Goal: Transaction & Acquisition: Purchase product/service

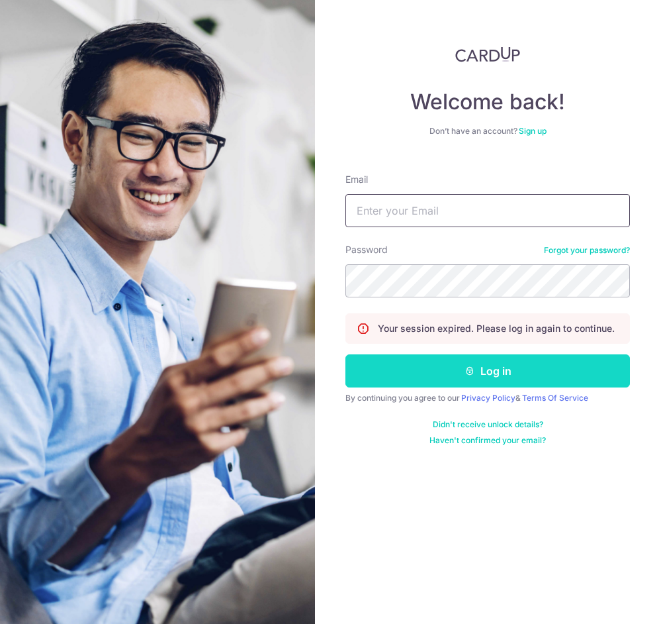
type input "[EMAIL_ADDRESS][DOMAIN_NAME]"
click at [442, 380] on button "Log in" at bounding box center [488, 370] width 285 height 33
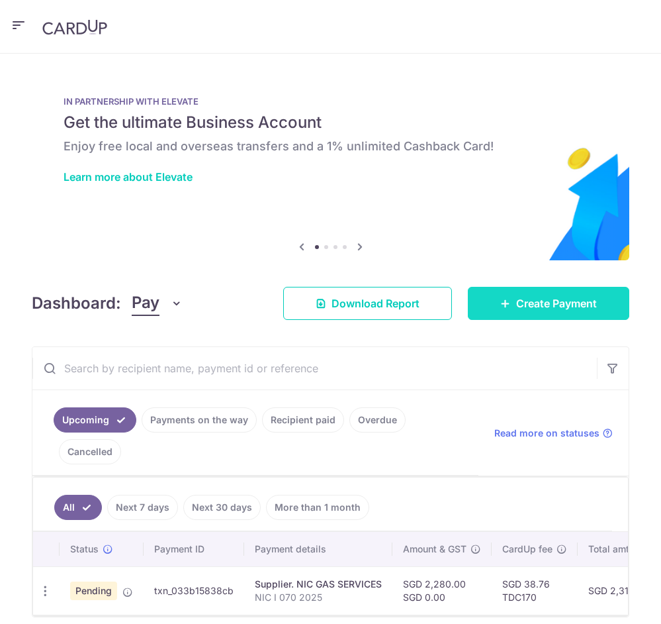
click at [511, 298] on icon at bounding box center [506, 303] width 11 height 11
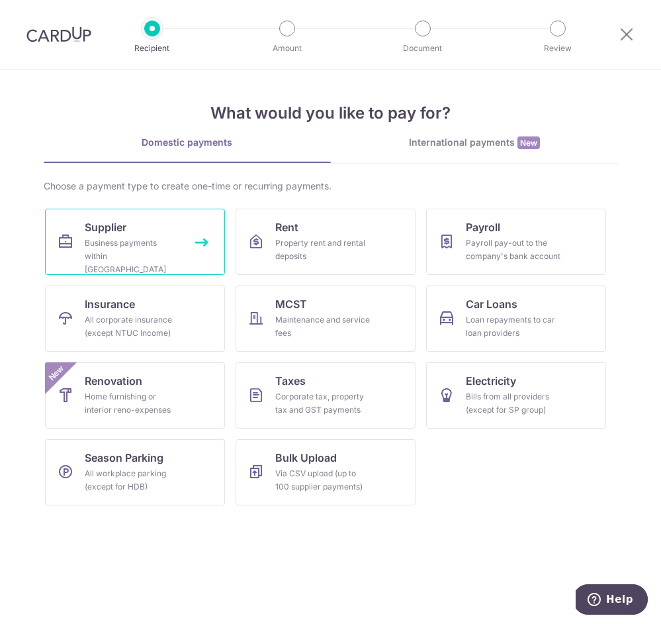
click at [128, 240] on div "Business payments within Singapore" at bounding box center [132, 256] width 95 height 40
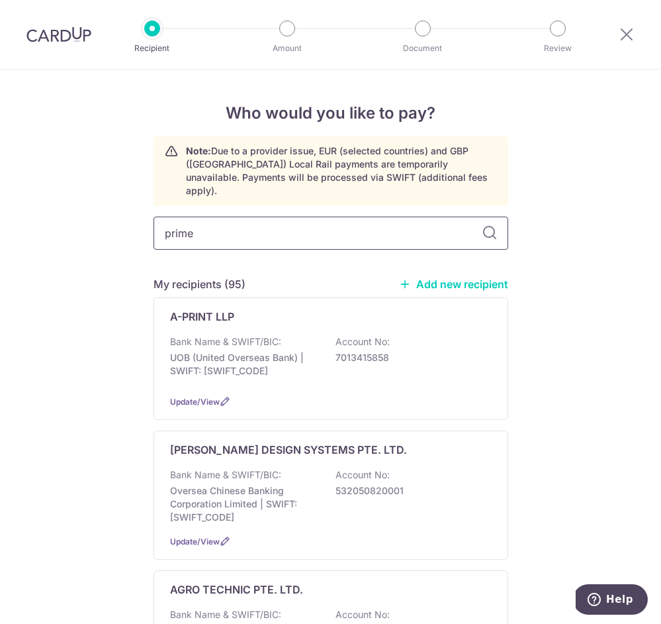
type input "prime"
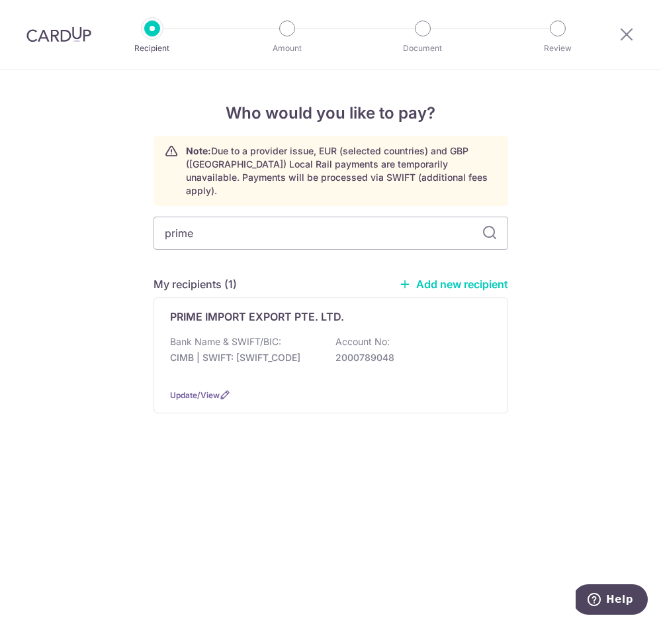
click at [297, 311] on div "PRIME IMPORT EXPORT PTE. LTD. Bank Name & SWIFT/BIC: CIMB | SWIFT: CIBBSGSGXXX …" at bounding box center [331, 355] width 355 height 116
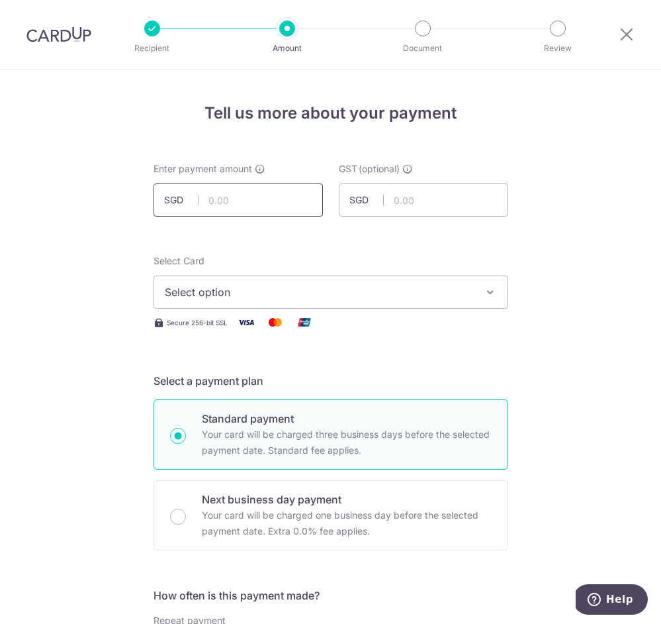
click at [254, 191] on input "text" at bounding box center [239, 199] width 170 height 33
paste input "2,098.25"
type input "2,098.25"
click at [227, 293] on span "Select option" at bounding box center [319, 292] width 309 height 16
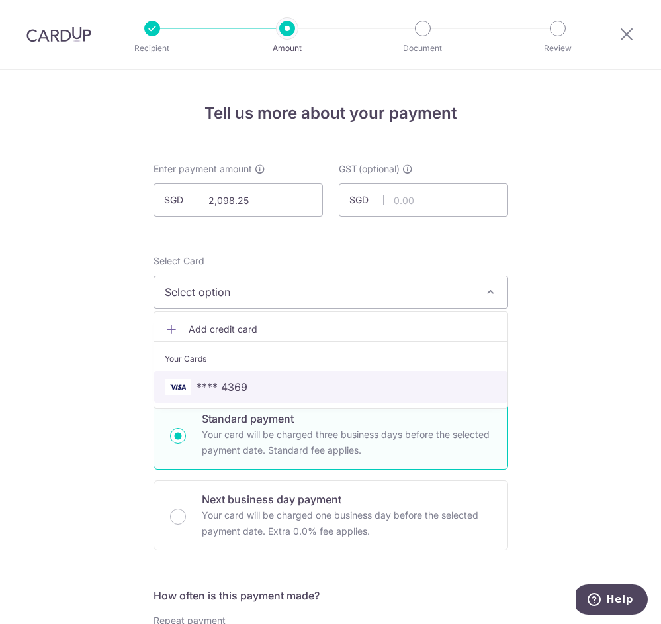
click at [232, 379] on span "**** 4369" at bounding box center [222, 387] width 51 height 16
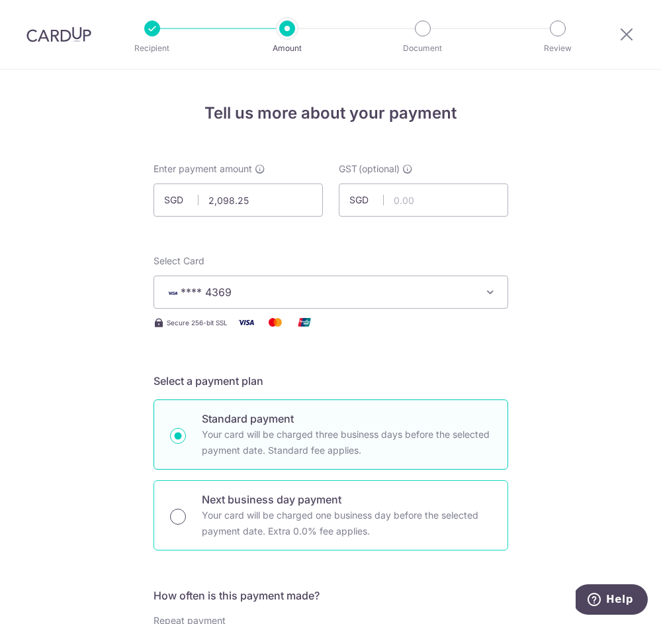
click at [178, 510] on input "Next business day payment Your card will be charged one business day before the…" at bounding box center [178, 517] width 16 height 16
radio input "true"
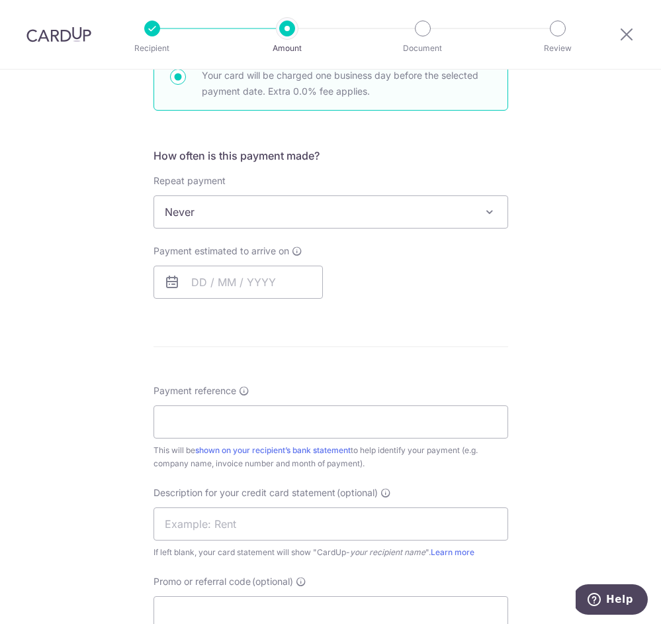
scroll to position [497, 0]
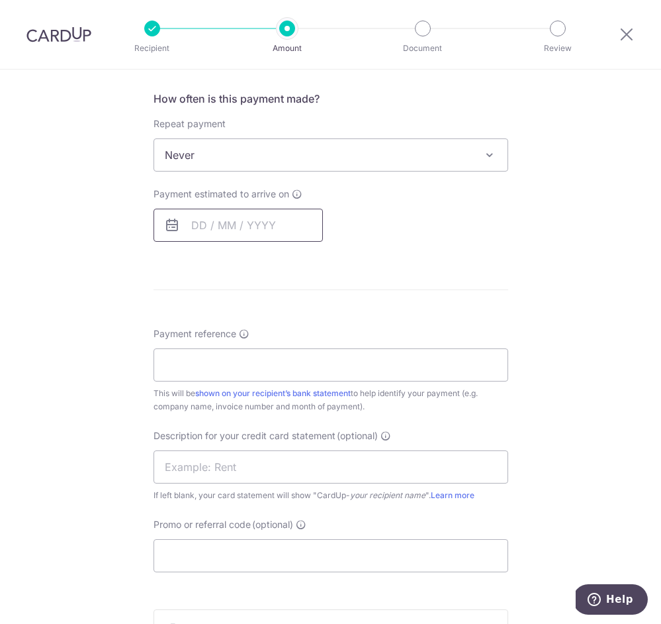
click at [234, 228] on input "text" at bounding box center [239, 225] width 170 height 33
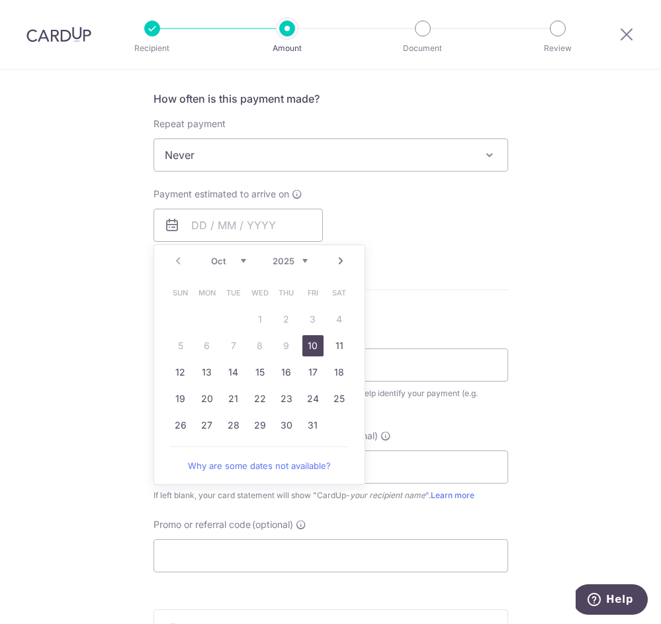
click at [309, 340] on link "10" at bounding box center [313, 345] width 21 height 21
type input "[DATE]"
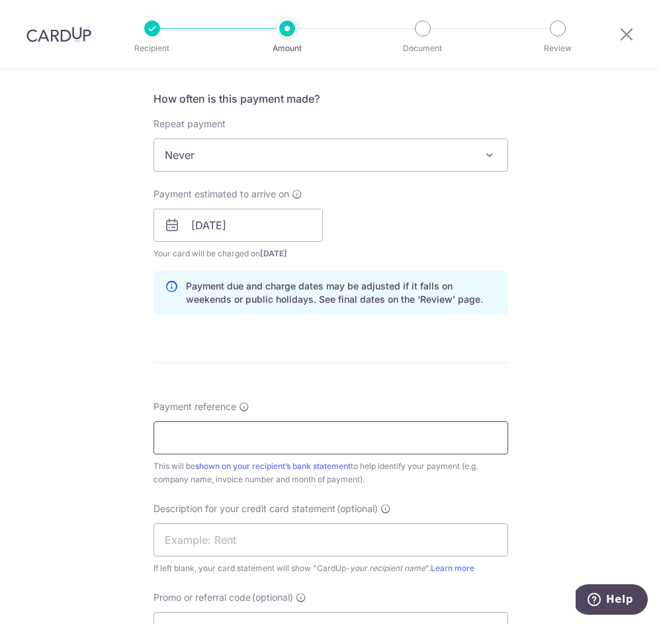
click at [220, 424] on input "Payment reference" at bounding box center [331, 437] width 355 height 33
type input "THE DAILY CUT PTE LTD"
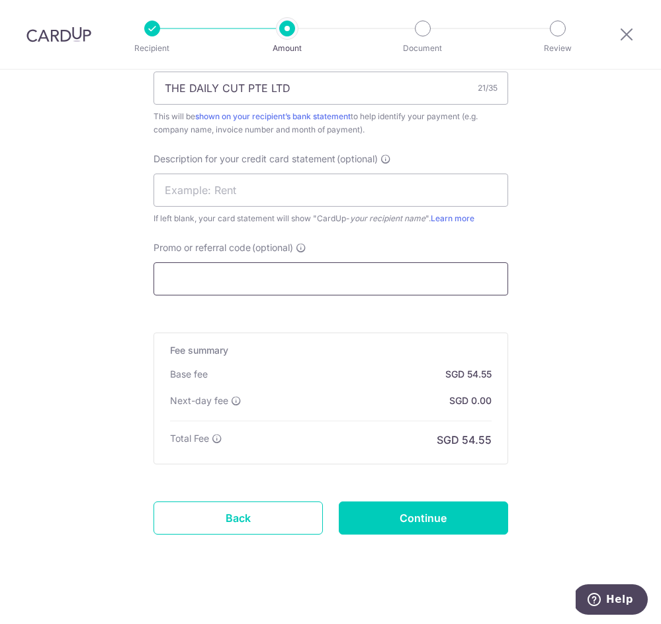
click at [189, 281] on input "Promo or referral code (optional)" at bounding box center [331, 278] width 355 height 33
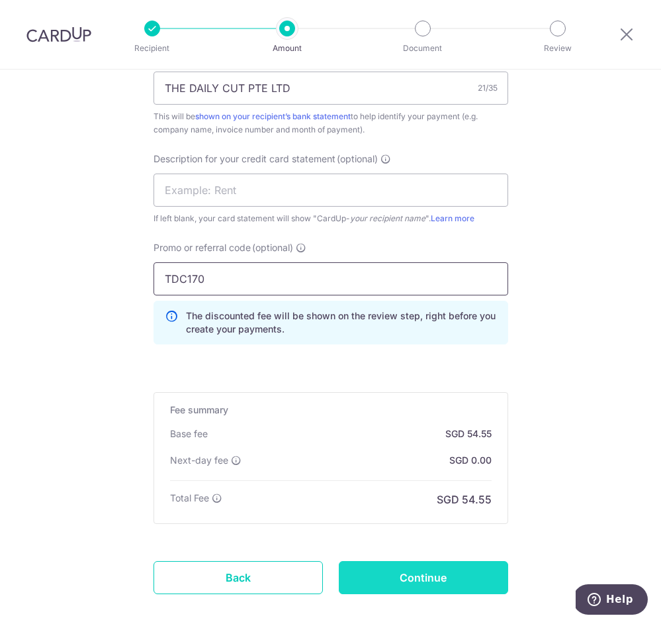
type input "TDC170"
click at [391, 573] on input "Continue" at bounding box center [424, 577] width 170 height 33
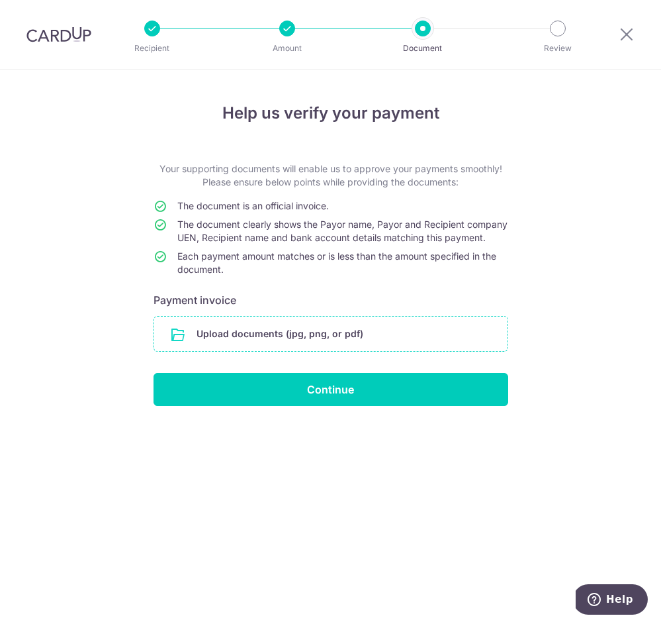
click at [289, 340] on input "file" at bounding box center [331, 333] width 354 height 34
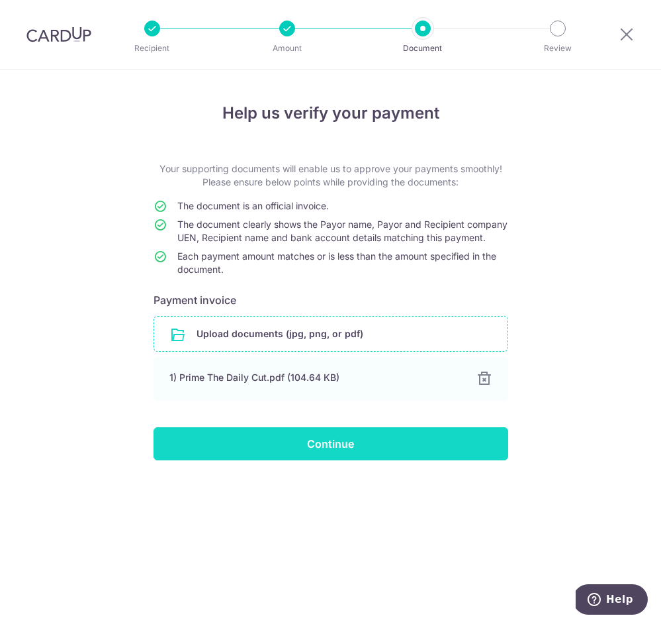
click at [348, 452] on input "Continue" at bounding box center [331, 443] width 355 height 33
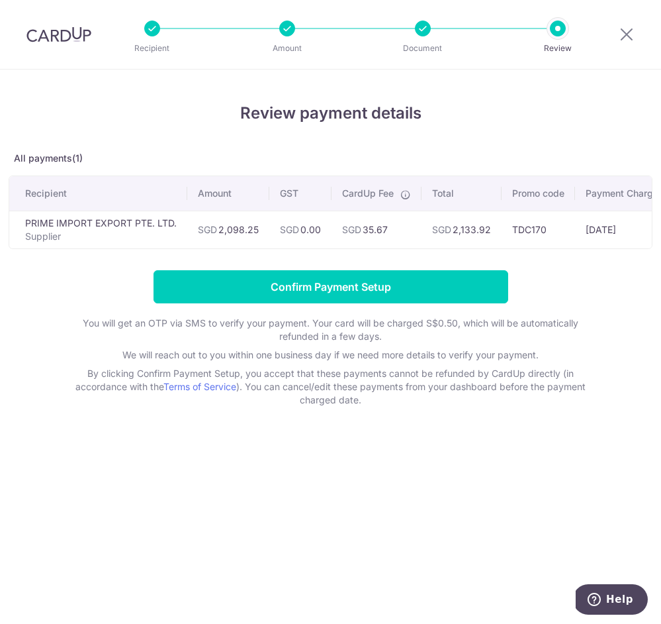
click at [474, 224] on td "SGD 2,133.92" at bounding box center [462, 230] width 80 height 38
copy td "2,133.92"
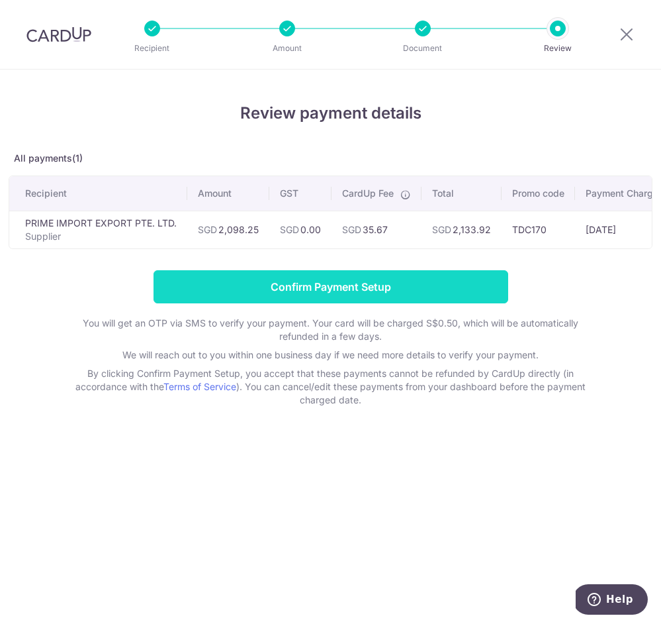
click at [385, 277] on input "Confirm Payment Setup" at bounding box center [331, 286] width 355 height 33
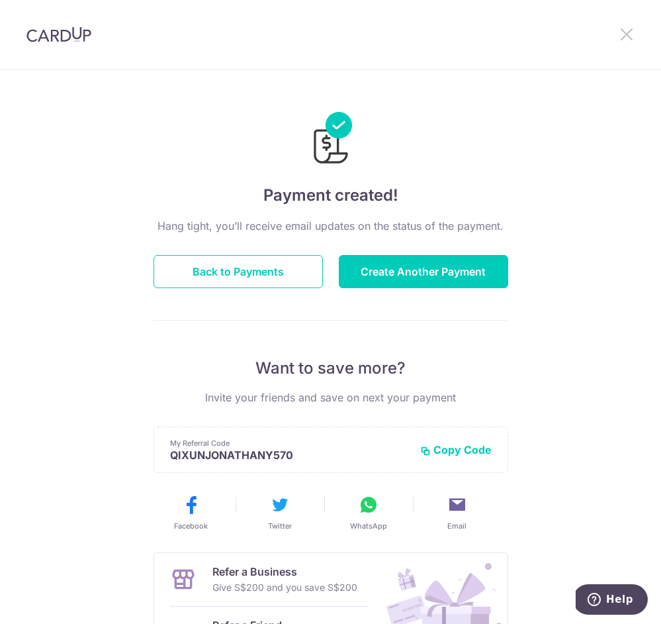
click at [630, 32] on icon at bounding box center [627, 34] width 16 height 17
